Goal: Information Seeking & Learning: Learn about a topic

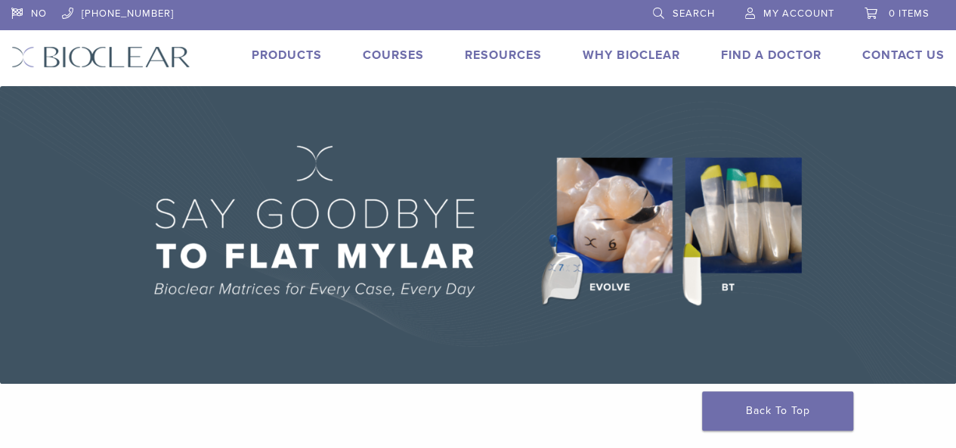
click at [728, 288] on img at bounding box center [478, 235] width 956 height 298
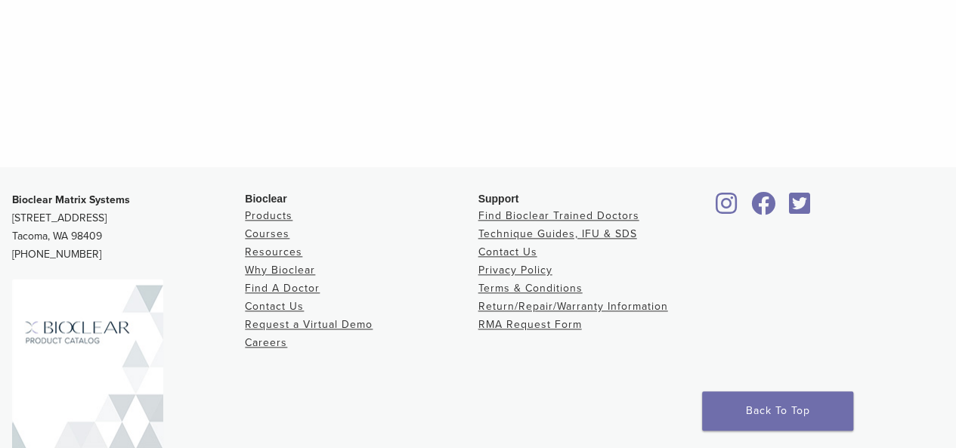
scroll to position [811, 0]
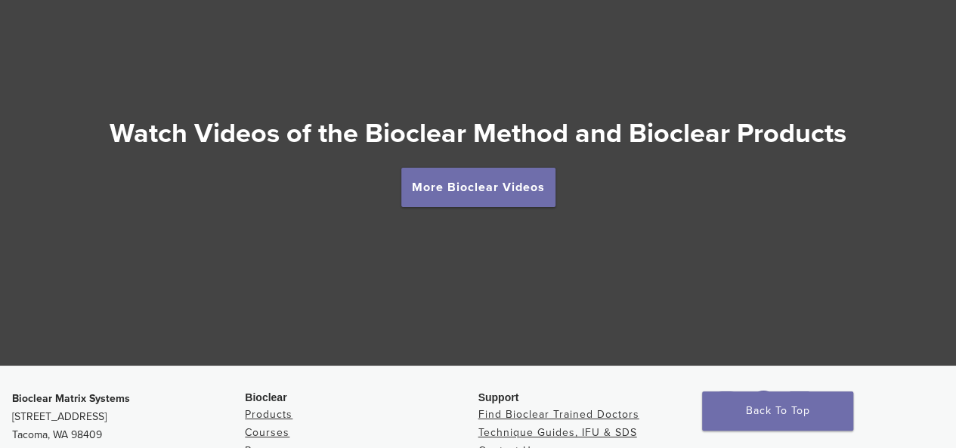
scroll to position [2664, 0]
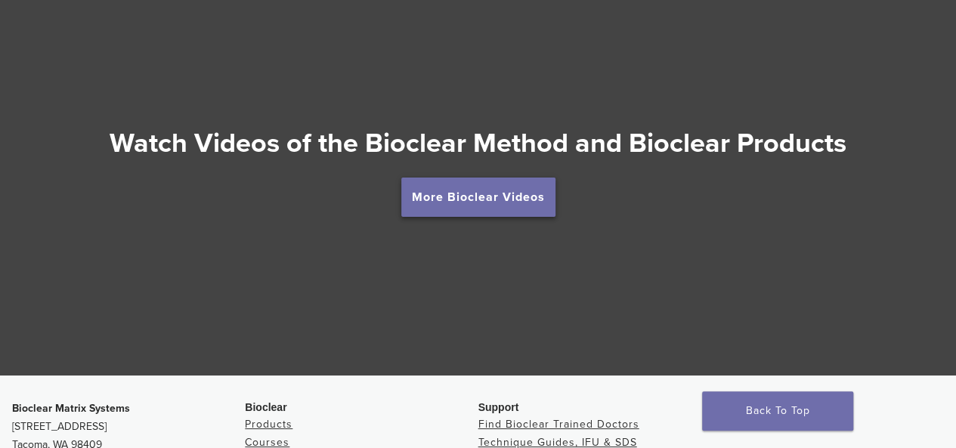
click at [475, 215] on link "More Bioclear Videos" at bounding box center [478, 197] width 154 height 39
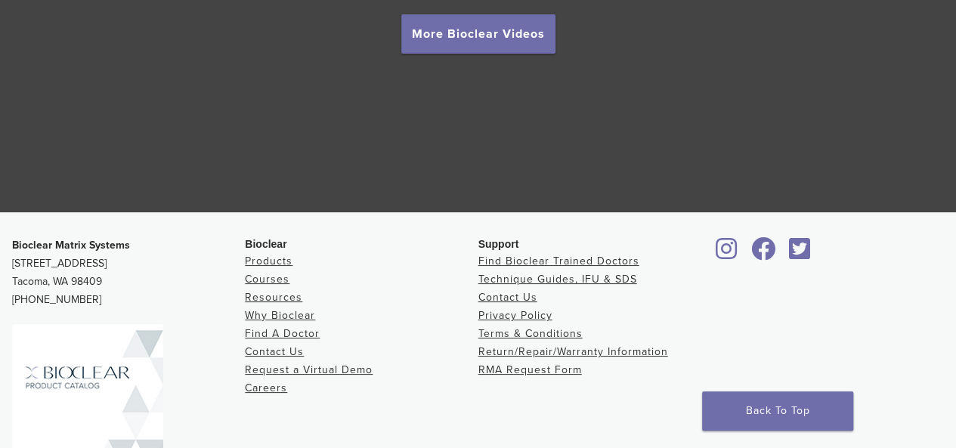
scroll to position [2810, 0]
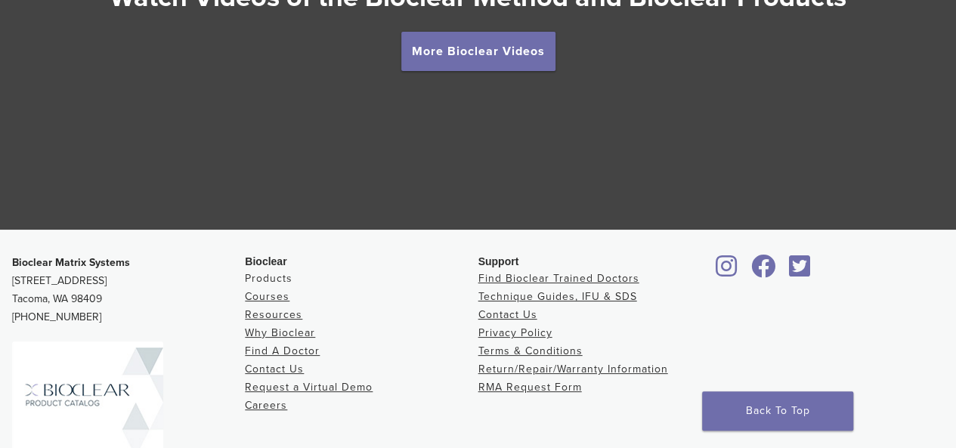
click at [283, 281] on link "Products" at bounding box center [269, 278] width 48 height 13
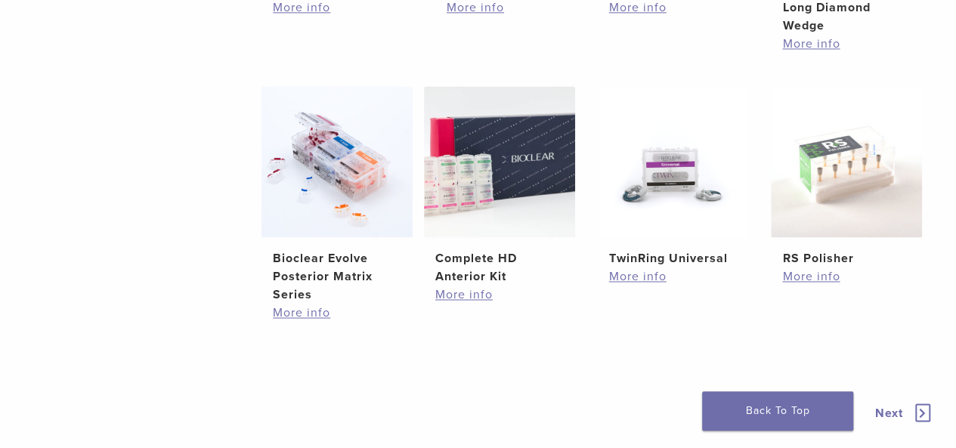
scroll to position [1013, 0]
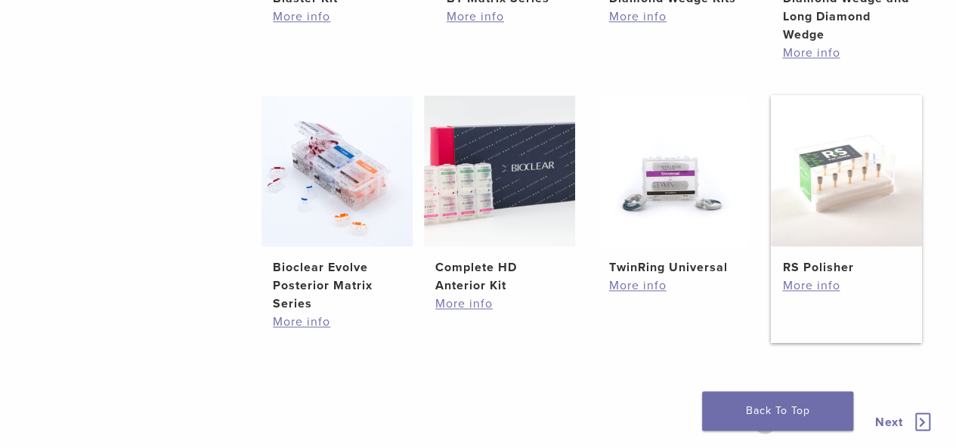
click at [829, 261] on h2 "RS Polisher" at bounding box center [846, 268] width 129 height 18
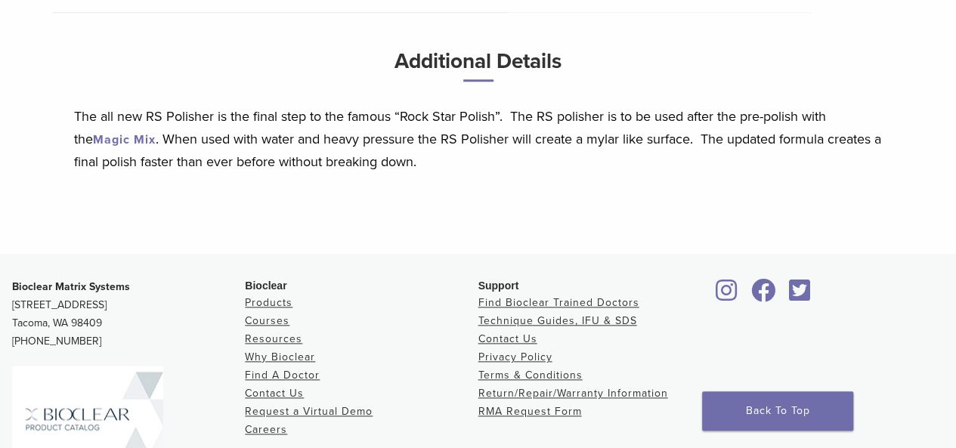
scroll to position [690, 0]
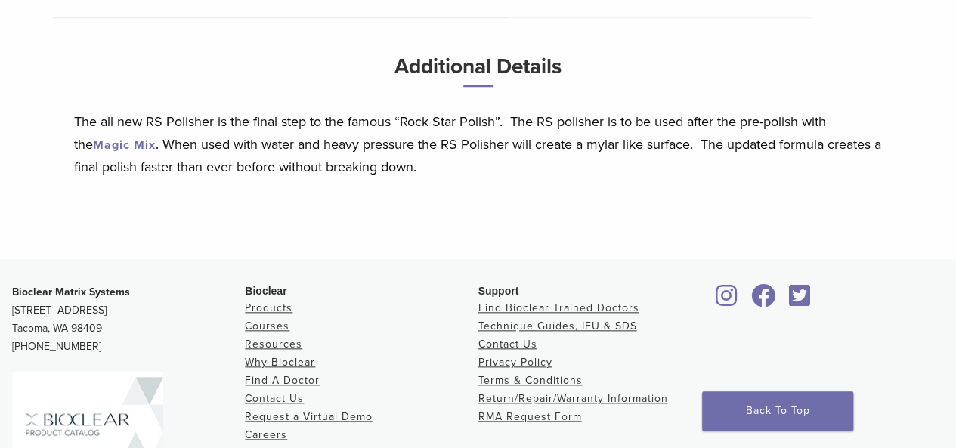
click at [96, 138] on link "Magic Mix" at bounding box center [124, 145] width 63 height 15
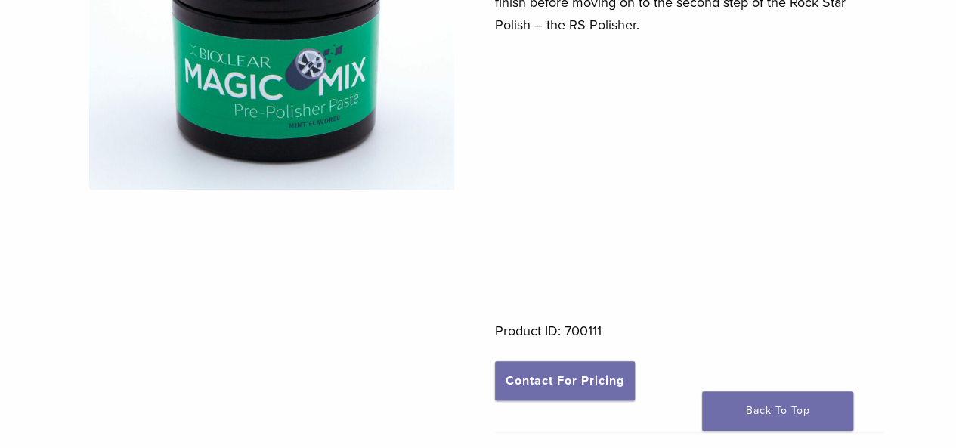
scroll to position [246, 0]
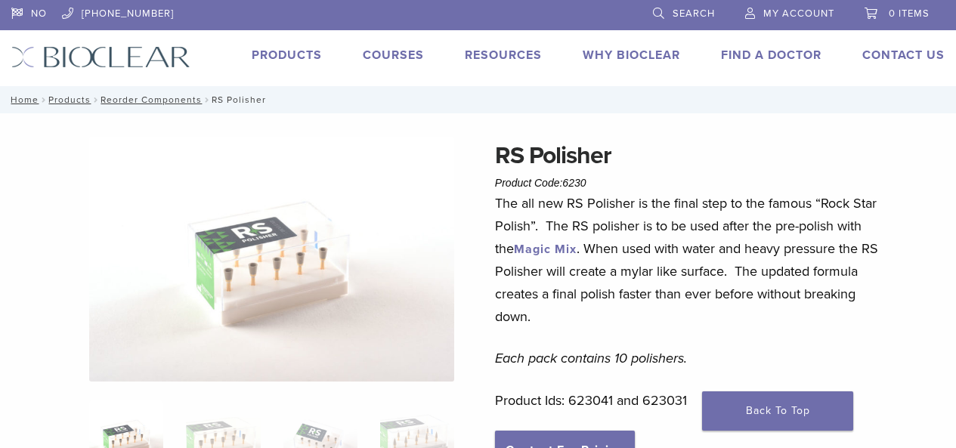
scroll to position [677, 0]
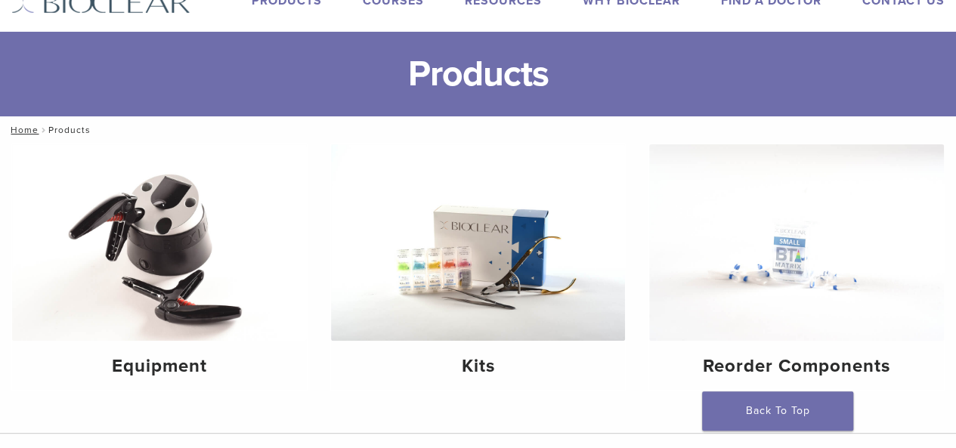
scroll to position [70, 0]
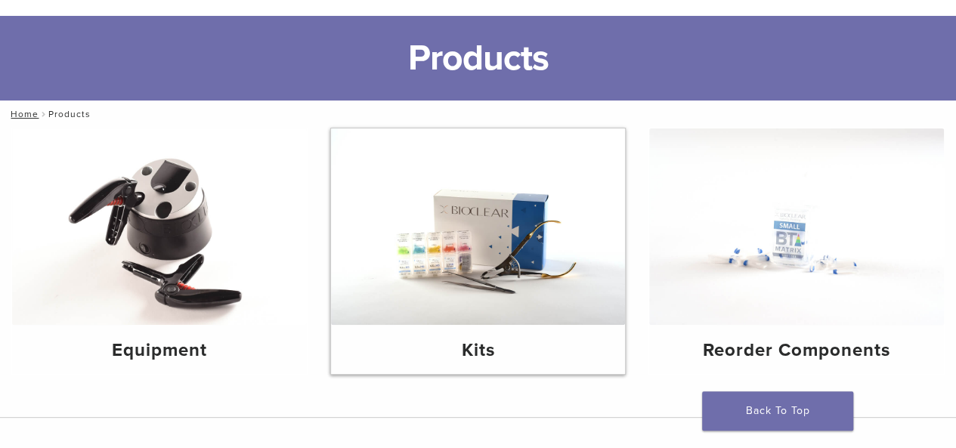
click at [519, 277] on img at bounding box center [478, 227] width 295 height 197
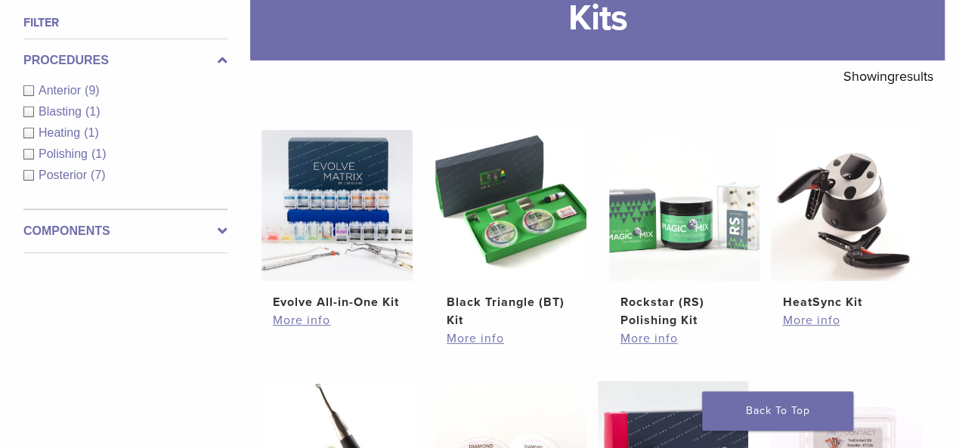
scroll to position [197, 0]
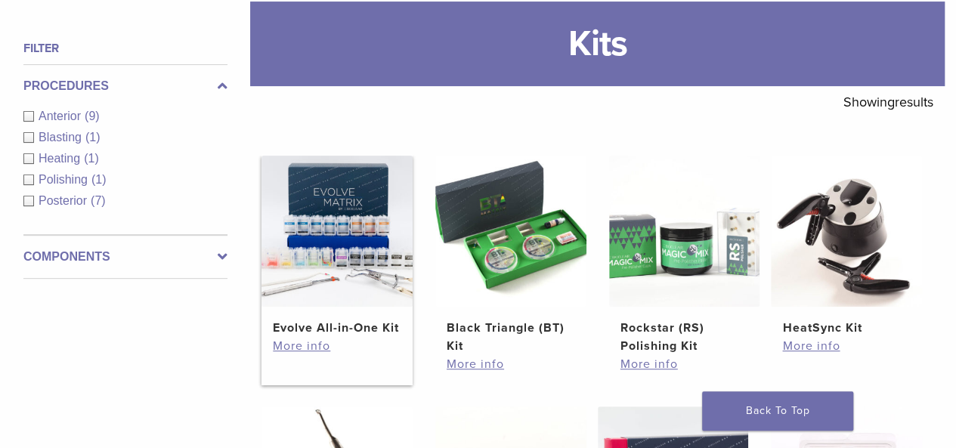
click at [325, 318] on link "Evolve All-in-One Kit $ 745.16" at bounding box center [337, 246] width 151 height 181
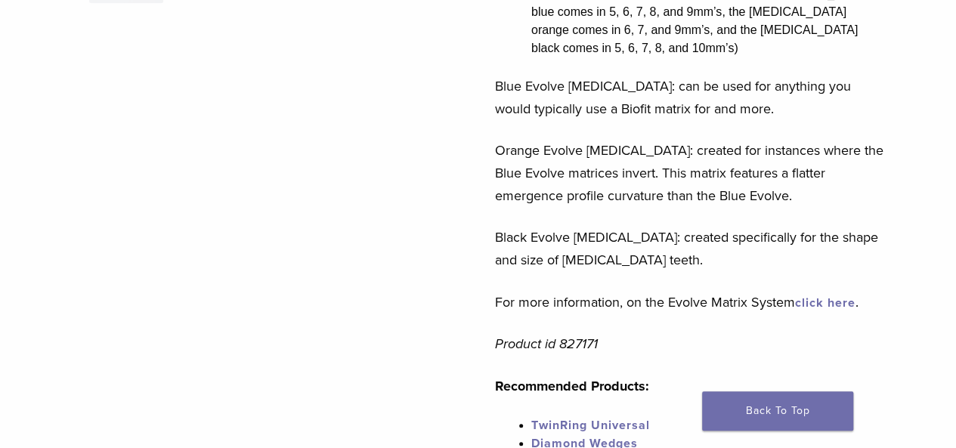
scroll to position [564, 0]
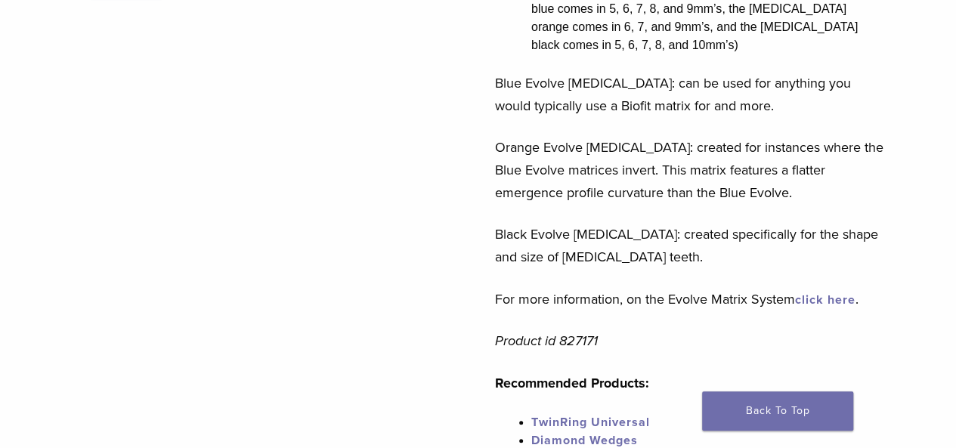
click at [835, 293] on link "click here" at bounding box center [825, 300] width 60 height 15
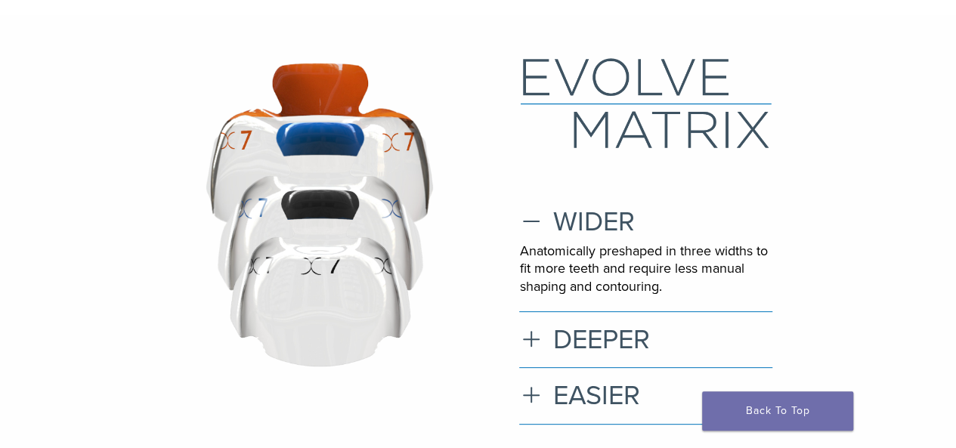
scroll to position [70, 0]
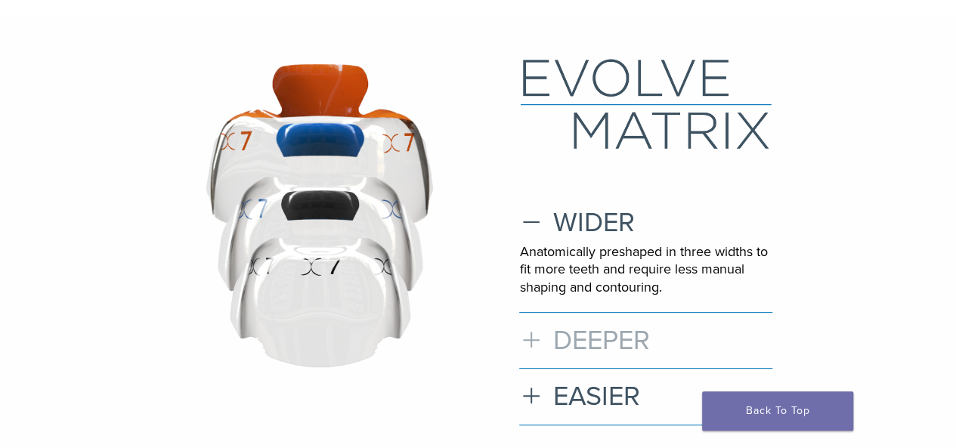
click at [593, 340] on h3 "DEEPER" at bounding box center [645, 340] width 253 height 33
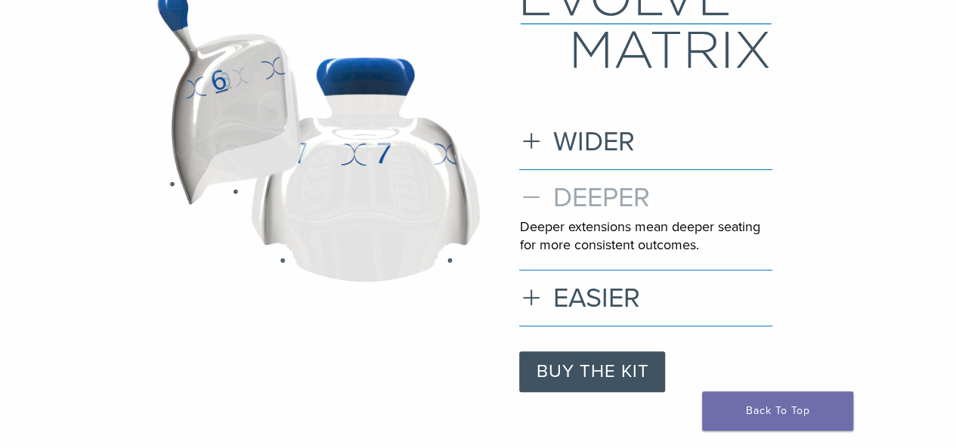
scroll to position [161, 0]
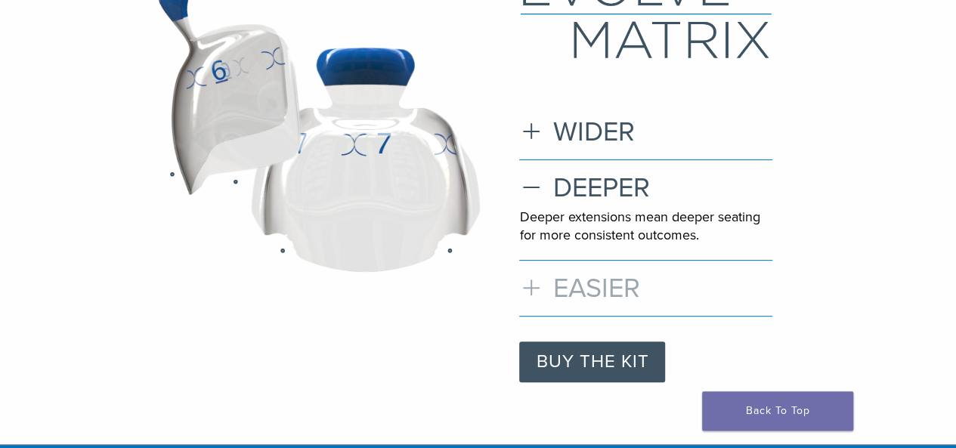
click at [627, 301] on h3 "EASIER" at bounding box center [645, 288] width 253 height 33
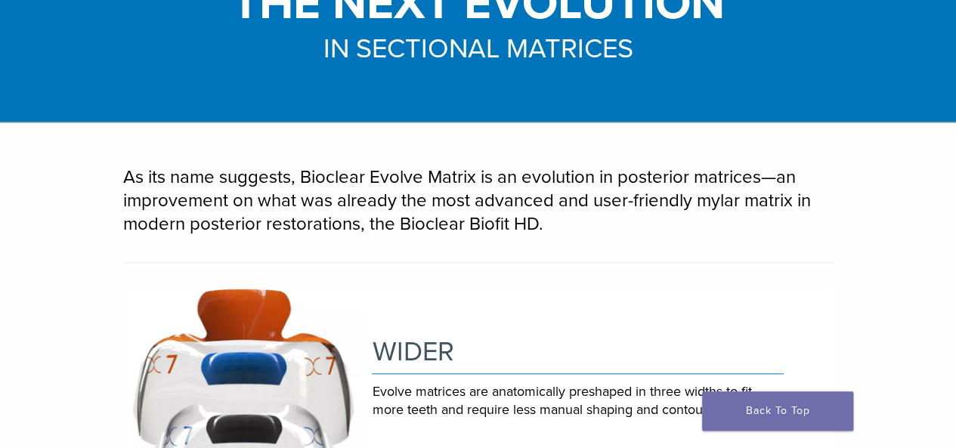
scroll to position [705, 0]
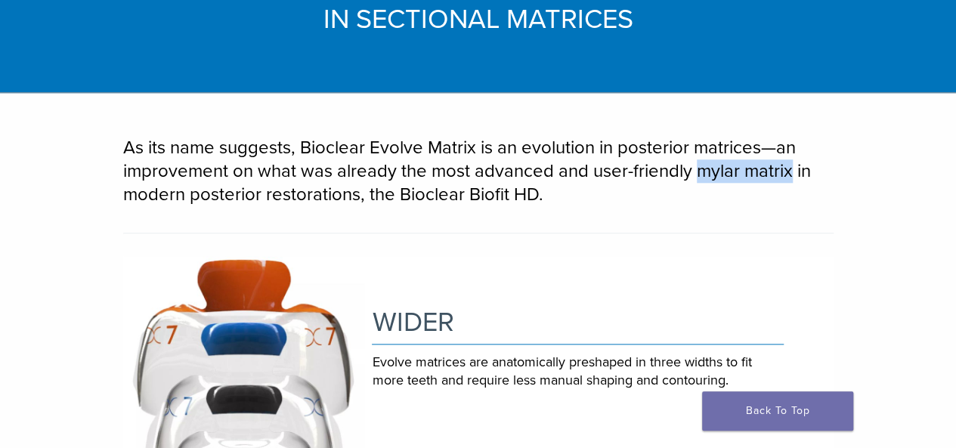
drag, startPoint x: 698, startPoint y: 173, endPoint x: 786, endPoint y: 170, distance: 87.7
click at [786, 170] on p "As its name suggests, Bioclear Evolve Matrix is an evolution in posterior matri…" at bounding box center [478, 171] width 711 height 71
copy p "mylar matrix"
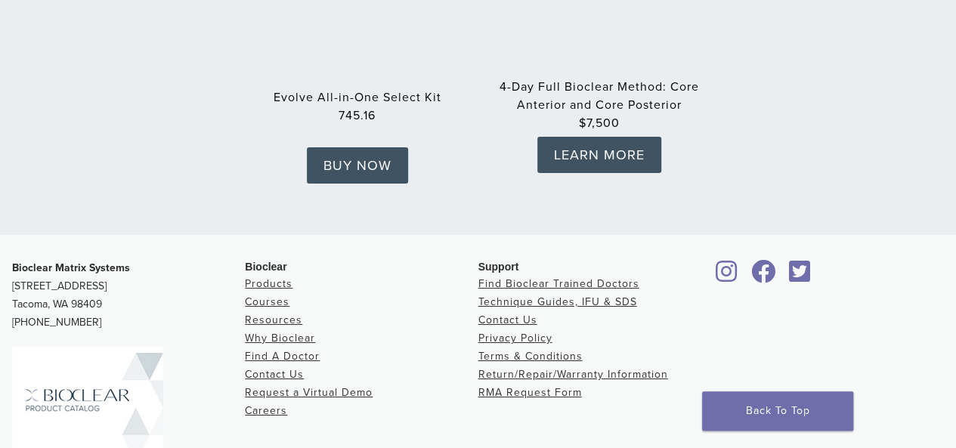
scroll to position [2510, 0]
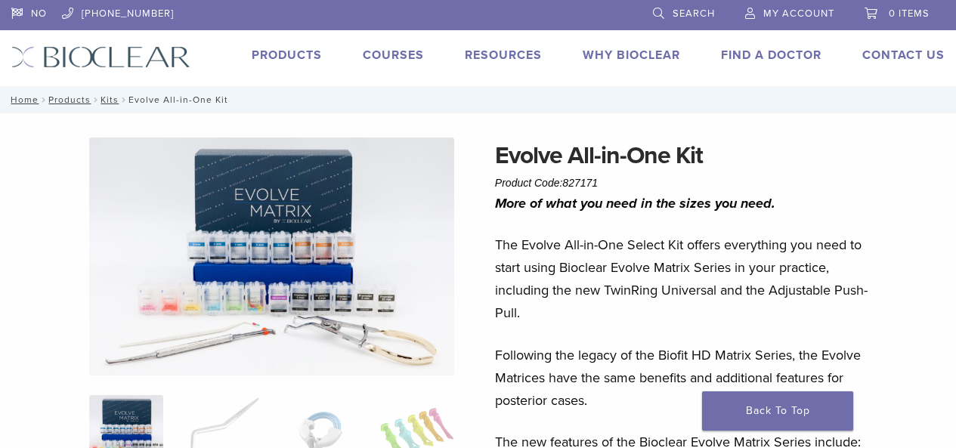
scroll to position [564, 0]
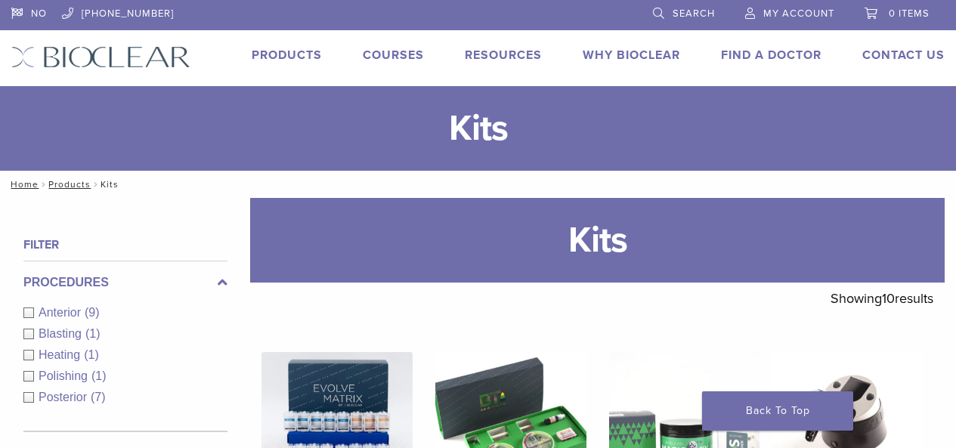
scroll to position [197, 0]
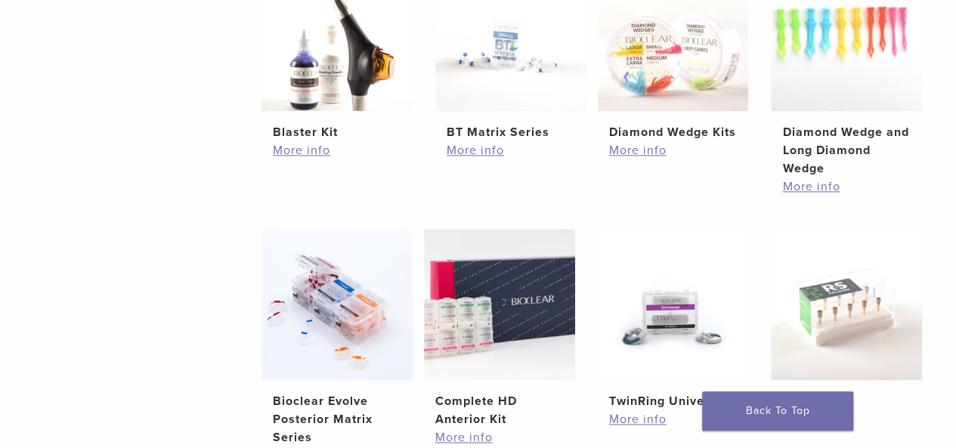
scroll to position [872, 0]
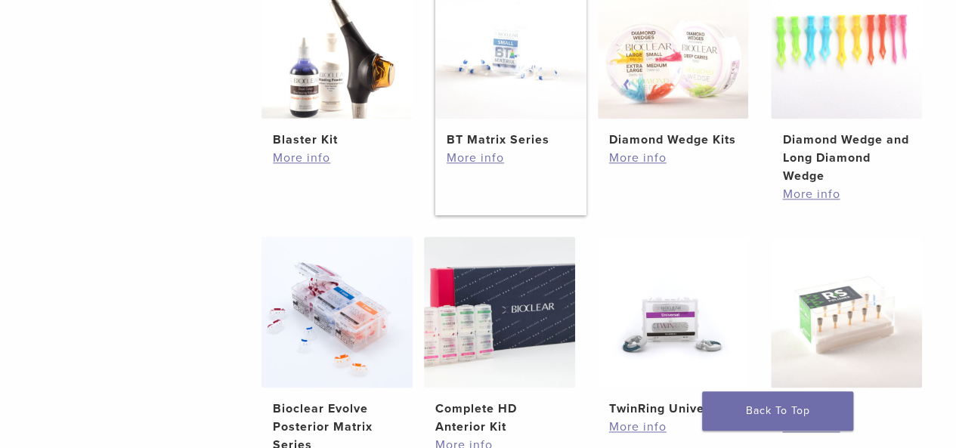
click at [502, 128] on link "BT Matrix Series $ 117.60" at bounding box center [510, 57] width 151 height 181
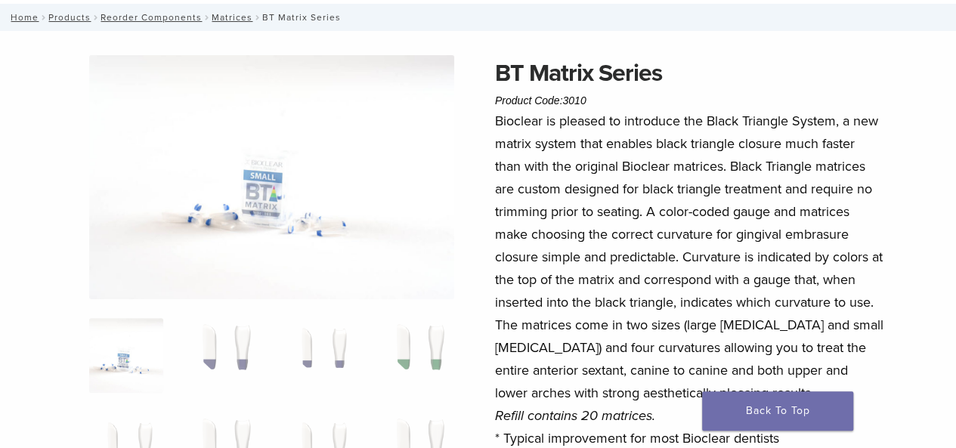
scroll to position [80, 0]
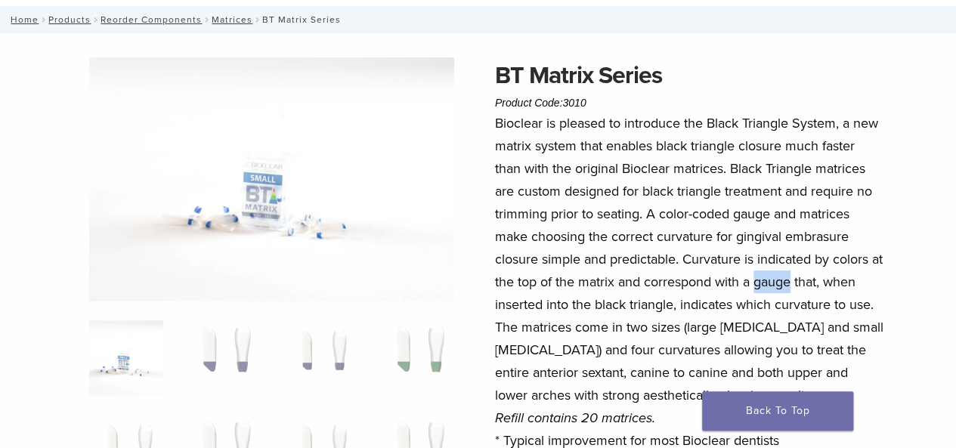
drag, startPoint x: 771, startPoint y: 284, endPoint x: 804, endPoint y: 280, distance: 33.6
click at [804, 280] on p "Bioclear is pleased to introduce the Black Triangle System, a new matrix system…" at bounding box center [689, 282] width 389 height 340
copy p "gauge"
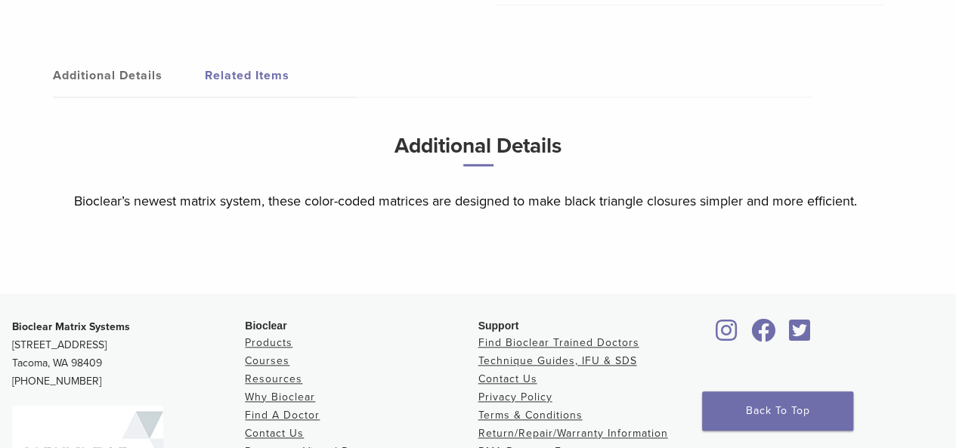
scroll to position [705, 0]
click at [244, 81] on link "Related Items" at bounding box center [281, 75] width 152 height 42
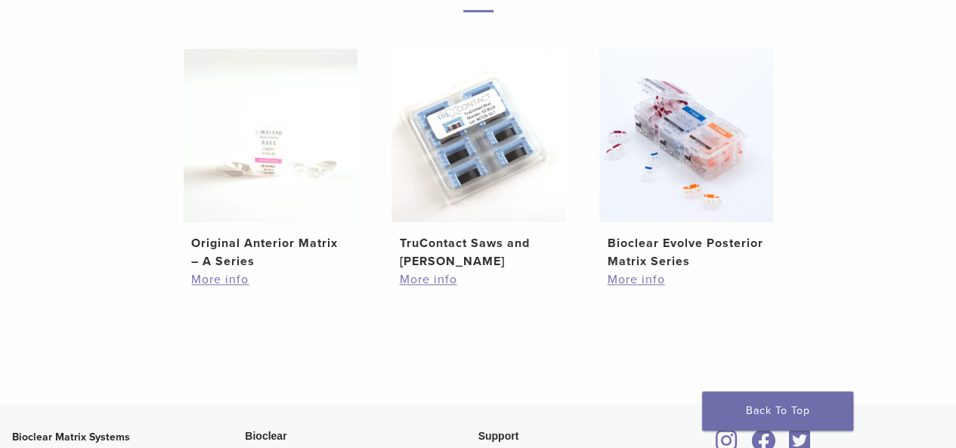
scroll to position [922, 0]
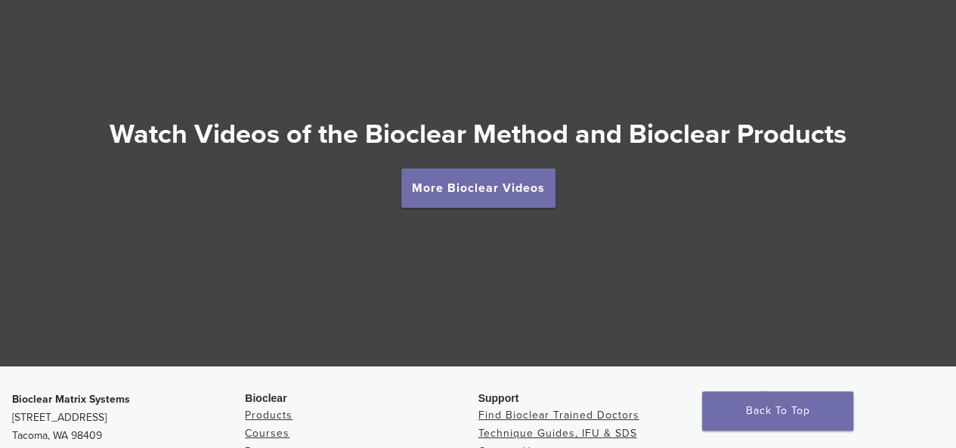
scroll to position [2668, 0]
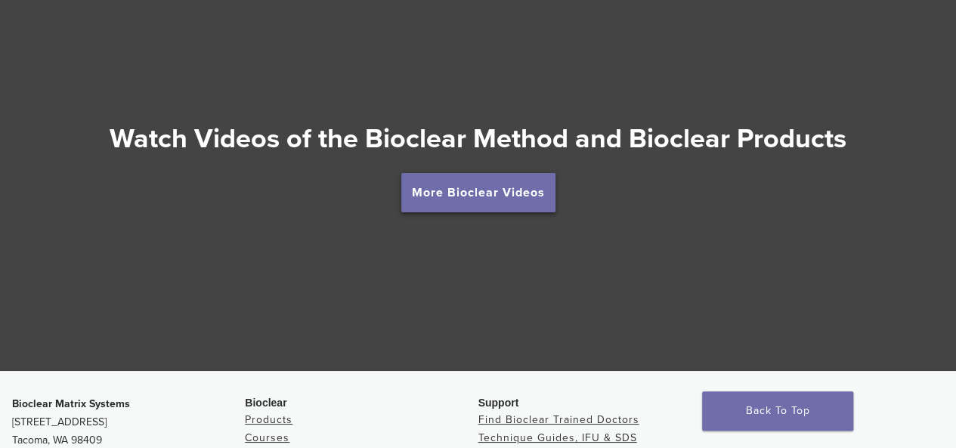
click at [495, 206] on link "More Bioclear Videos" at bounding box center [478, 192] width 154 height 39
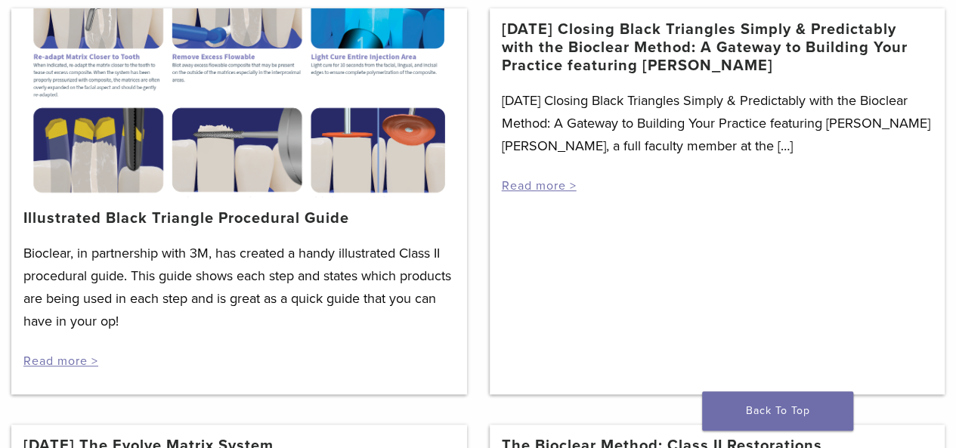
scroll to position [297, 0]
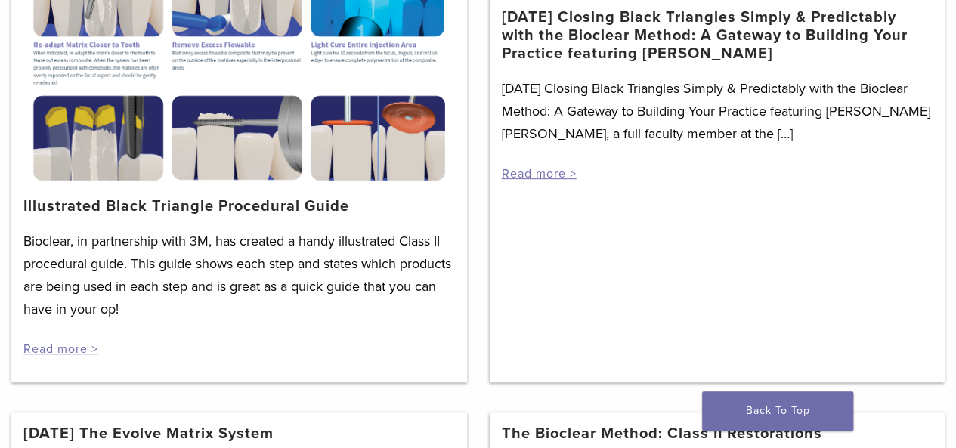
click at [79, 356] on div "Bioclear, in partnership with 3M, has created a handy illustrated Class II proc…" at bounding box center [239, 294] width 432 height 128
click at [87, 344] on link "Read more >" at bounding box center [60, 349] width 75 height 15
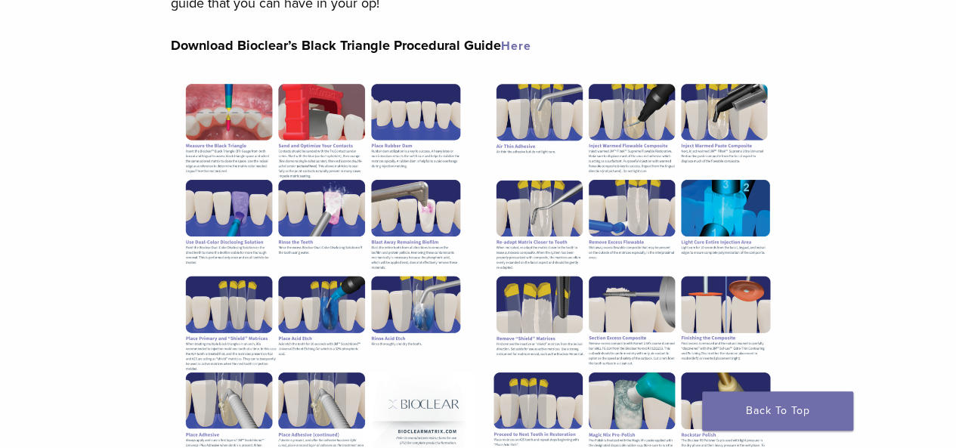
scroll to position [292, 0]
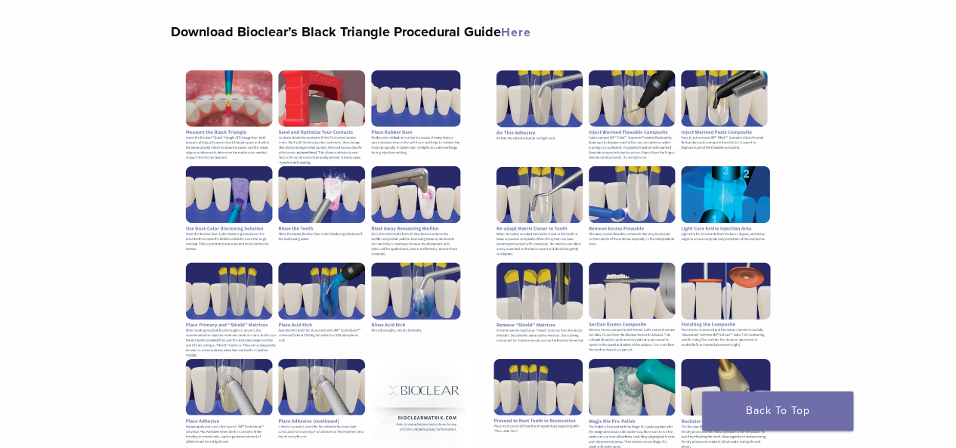
drag, startPoint x: 946, startPoint y: 2, endPoint x: 94, endPoint y: 233, distance: 882.6
click at [94, 233] on div "Section builder not enabled for post $post_id The Bioclear Black Triangle Illus…" at bounding box center [478, 305] width 956 height 966
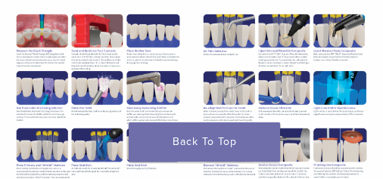
scroll to position [362, 0]
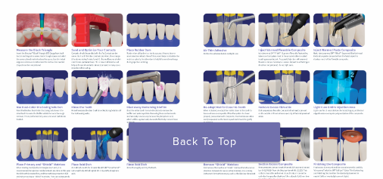
drag, startPoint x: 377, startPoint y: 57, endPoint x: 351, endPoint y: 3, distance: 60.5
click at [320, 38] on img at bounding box center [284, 125] width 181 height 234
click at [287, 78] on img at bounding box center [284, 125] width 181 height 234
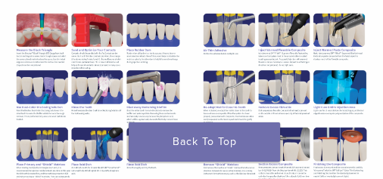
click at [287, 78] on img at bounding box center [284, 125] width 181 height 234
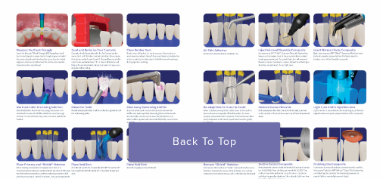
click at [287, 78] on img at bounding box center [284, 125] width 181 height 234
click at [110, 67] on img at bounding box center [98, 125] width 181 height 234
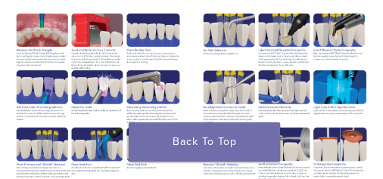
click at [110, 67] on img at bounding box center [98, 125] width 181 height 234
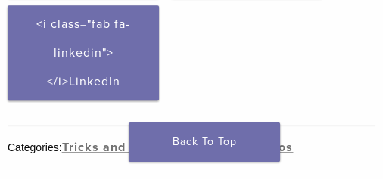
scroll to position [751, 0]
